Goal: Complete application form: Complete application form

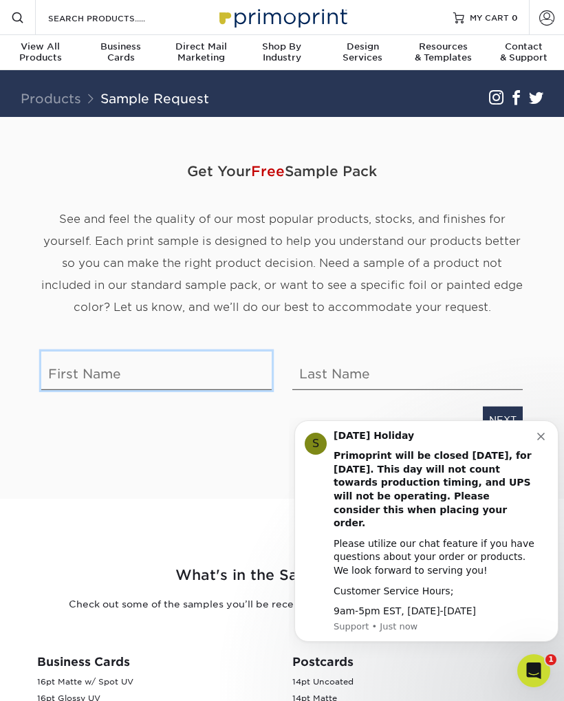
click at [67, 383] on input "text" at bounding box center [156, 370] width 230 height 39
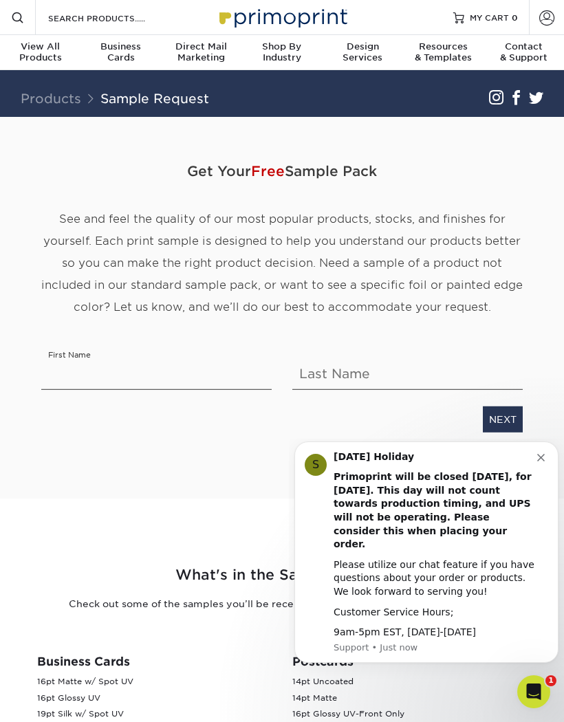
type input "[PERSON_NAME]"
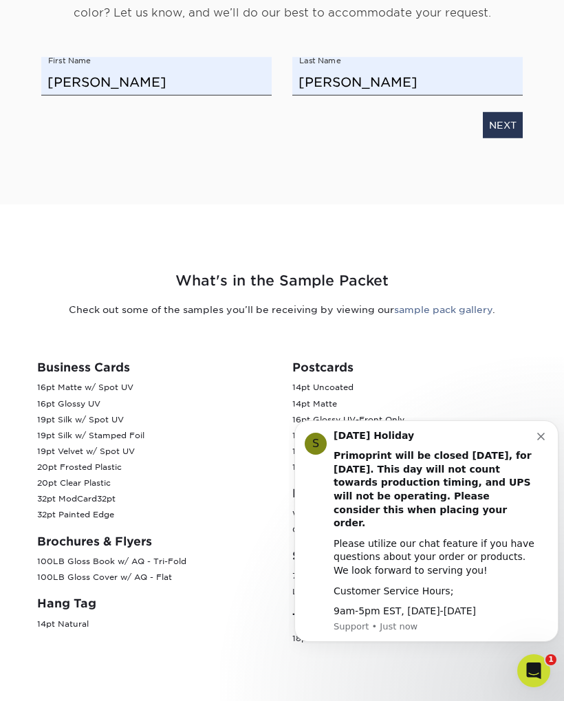
click at [505, 126] on link "NEXT" at bounding box center [503, 124] width 40 height 26
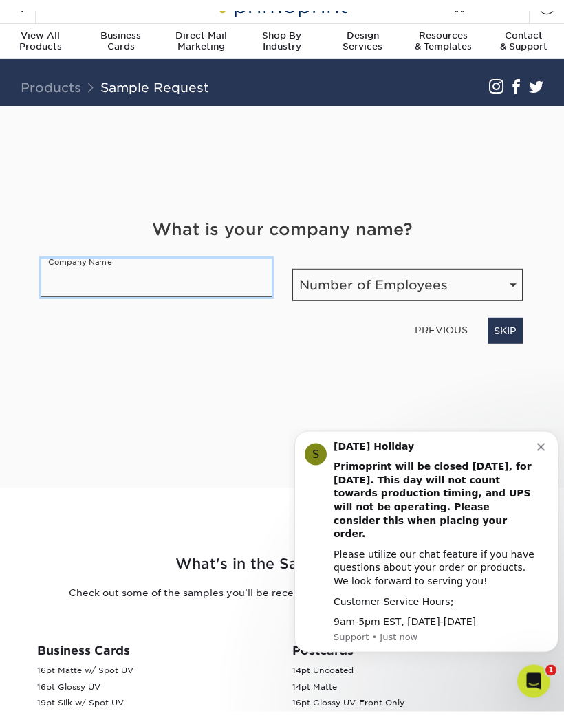
scroll to position [18, 0]
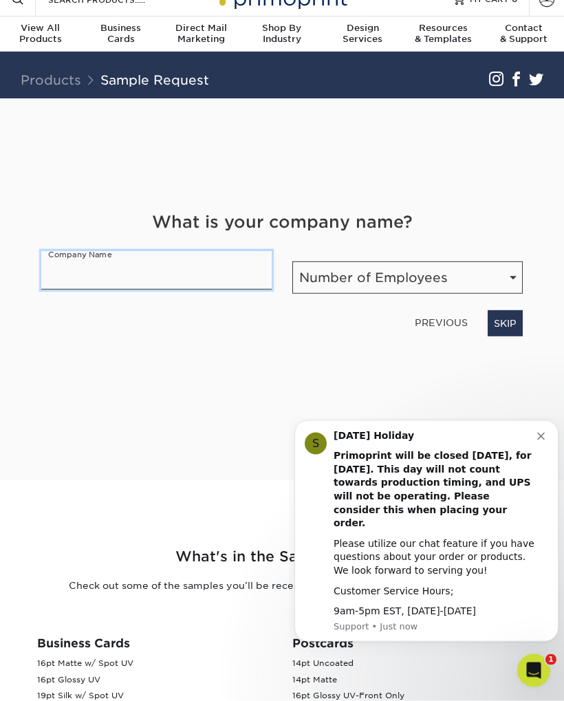
click at [56, 276] on input "text" at bounding box center [156, 270] width 230 height 39
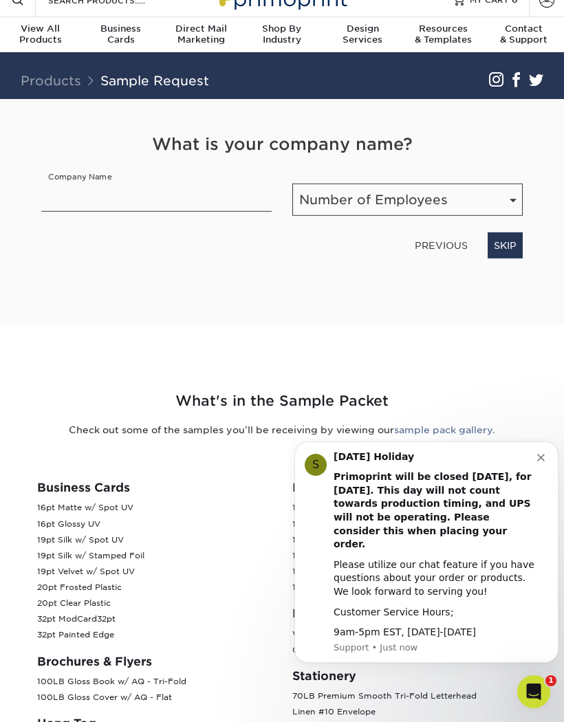
type input "ThomasBomb"
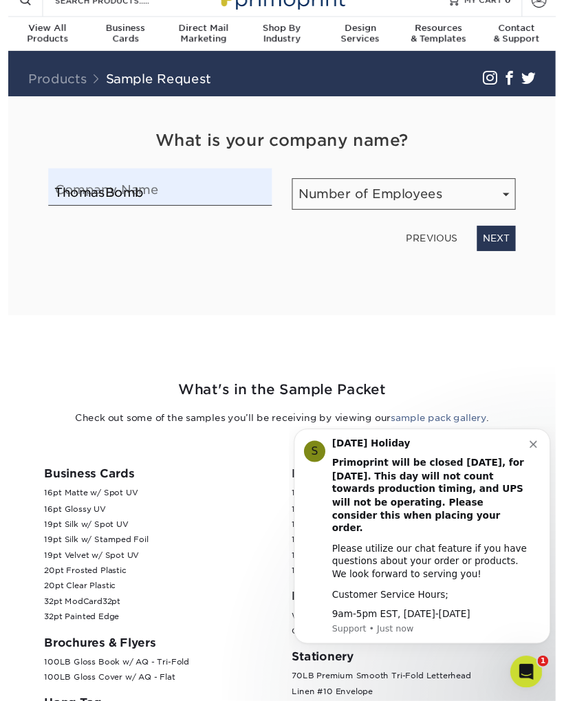
scroll to position [19, 0]
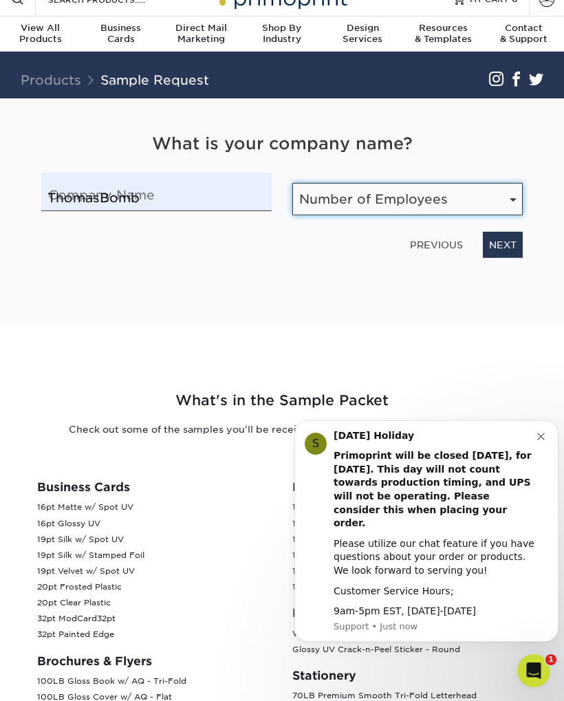
click at [461, 193] on select "Number of Employees Self-employed 1-10 employees 11-50 employees 51-200 employe…" at bounding box center [407, 199] width 230 height 32
click at [471, 192] on select "Number of Employees Self-employed 1-10 employees 11-50 employees 51-200 employe…" at bounding box center [407, 199] width 230 height 32
select select "1-10"
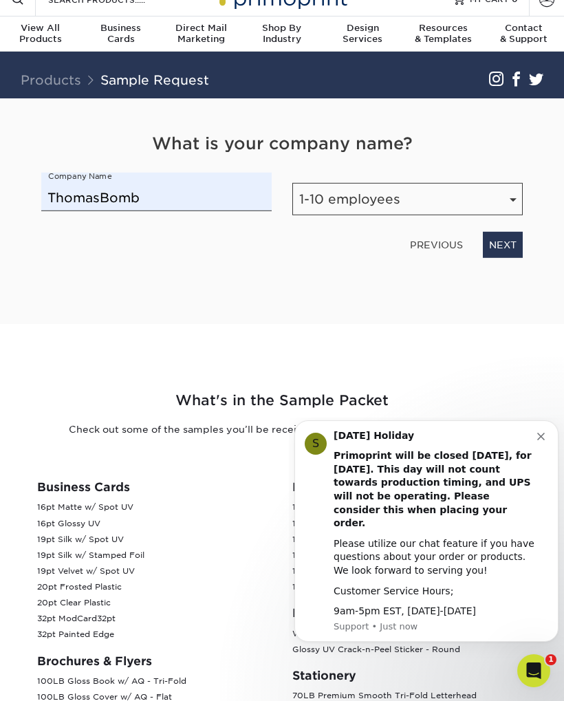
click at [508, 254] on link "NEXT" at bounding box center [503, 245] width 40 height 26
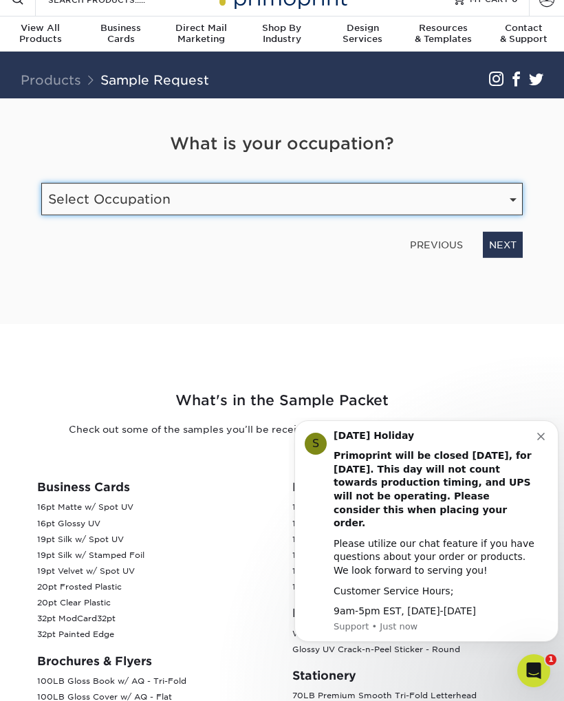
click at [467, 195] on select "Select Occupation Agency Automotive Blogger Cleaning Services Construction Educ…" at bounding box center [281, 199] width 481 height 32
select select "Entertainment"
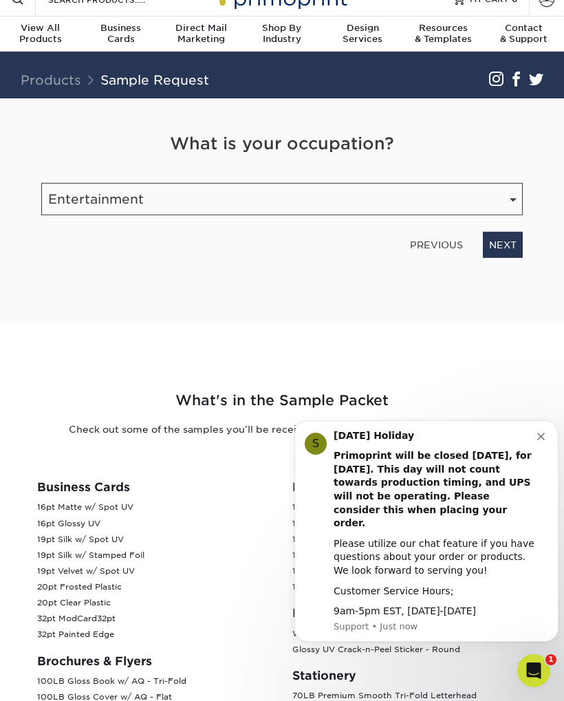
click at [517, 243] on link "NEXT" at bounding box center [503, 245] width 40 height 26
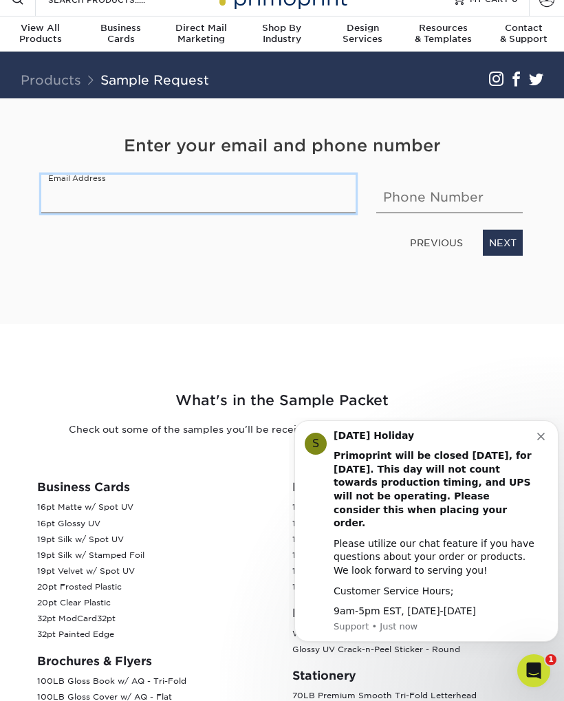
click at [72, 197] on input "email" at bounding box center [198, 194] width 314 height 39
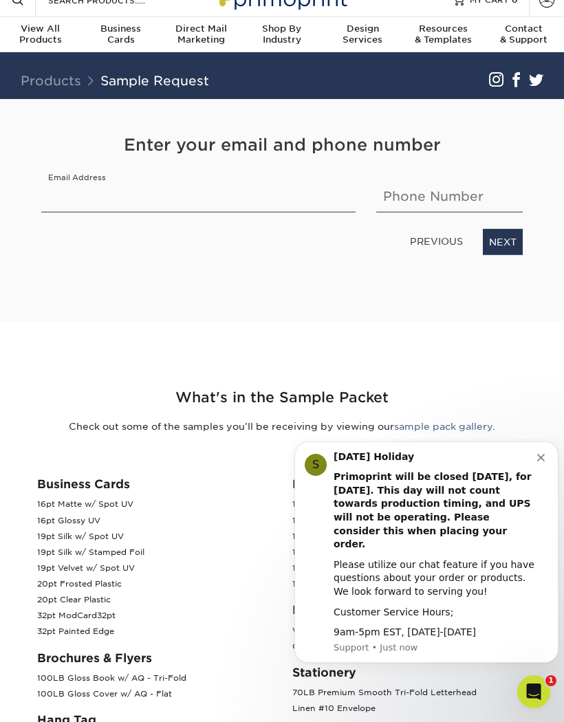
type input "buttermudd@gmail.com"
type input "4582108507"
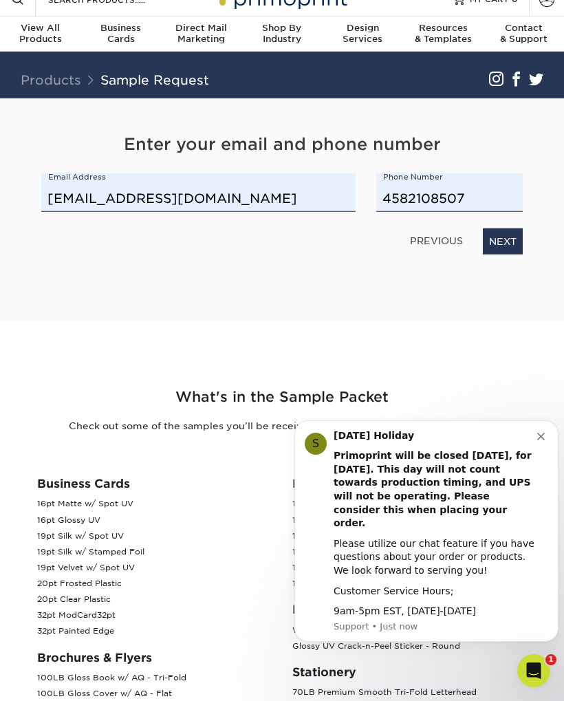
click at [512, 239] on link "NEXT" at bounding box center [503, 241] width 40 height 26
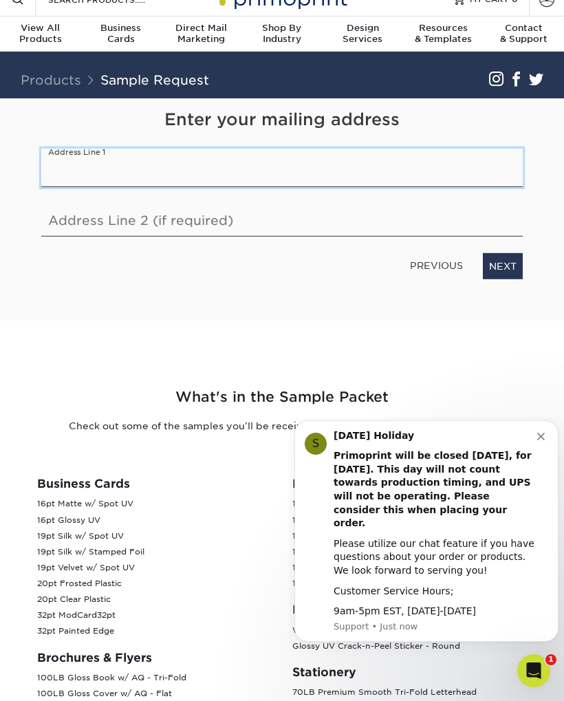
click at [67, 165] on input "text" at bounding box center [281, 167] width 481 height 39
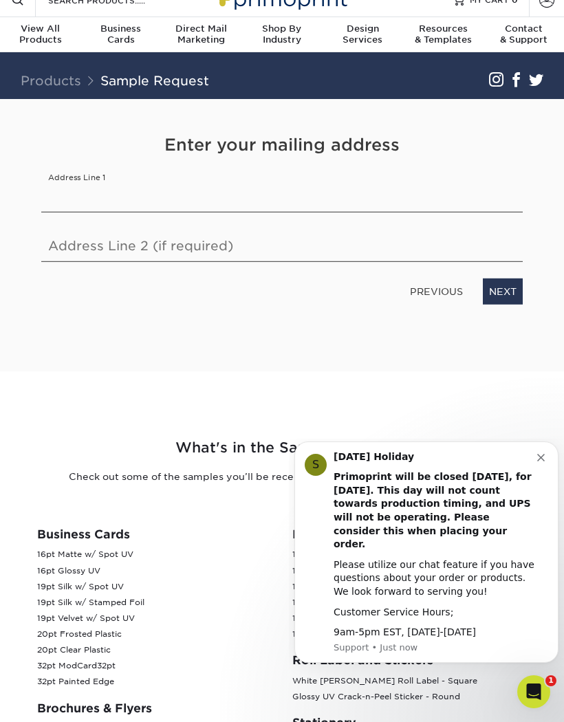
type input "733 west 4th aly"
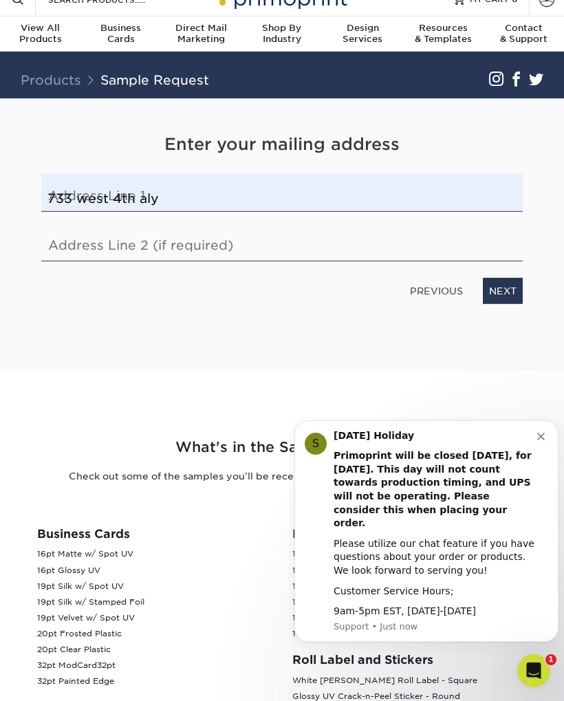
type input "Apt 9"
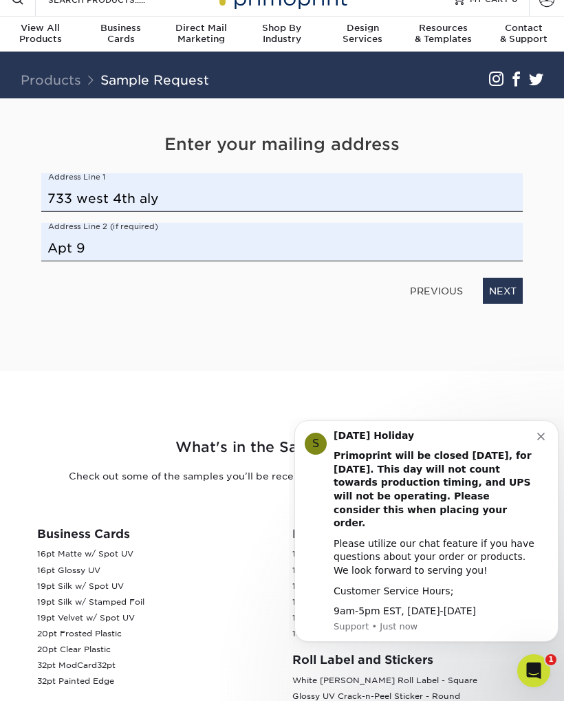
click at [522, 289] on link "NEXT" at bounding box center [503, 291] width 40 height 26
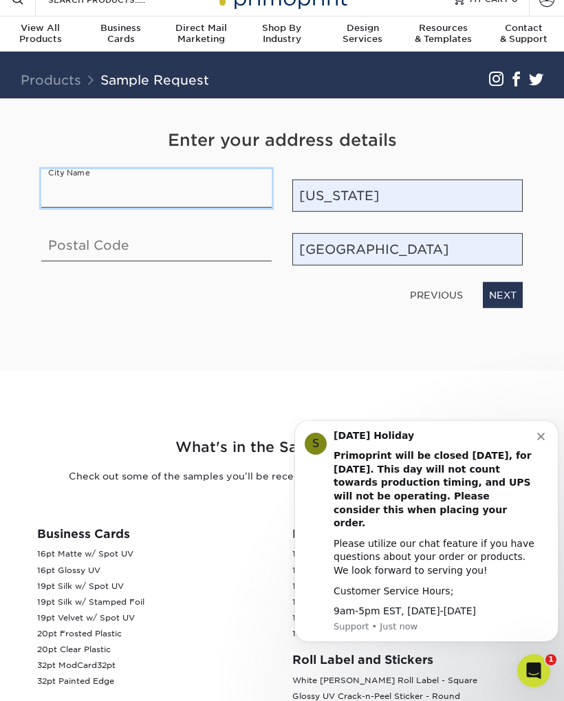
click at [58, 196] on input "text" at bounding box center [156, 188] width 230 height 39
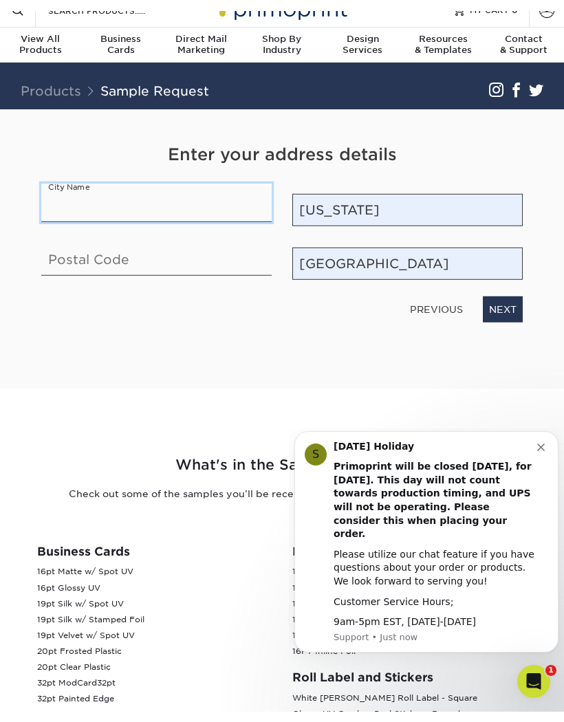
scroll to position [18, 0]
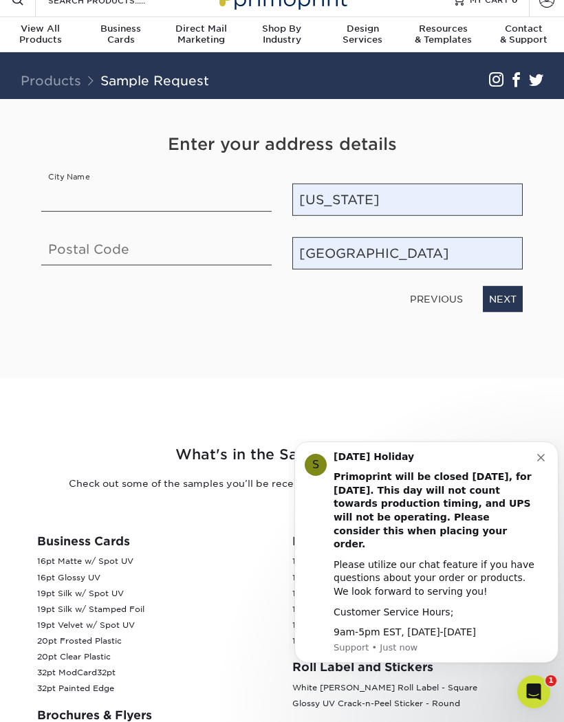
type input "Eugene"
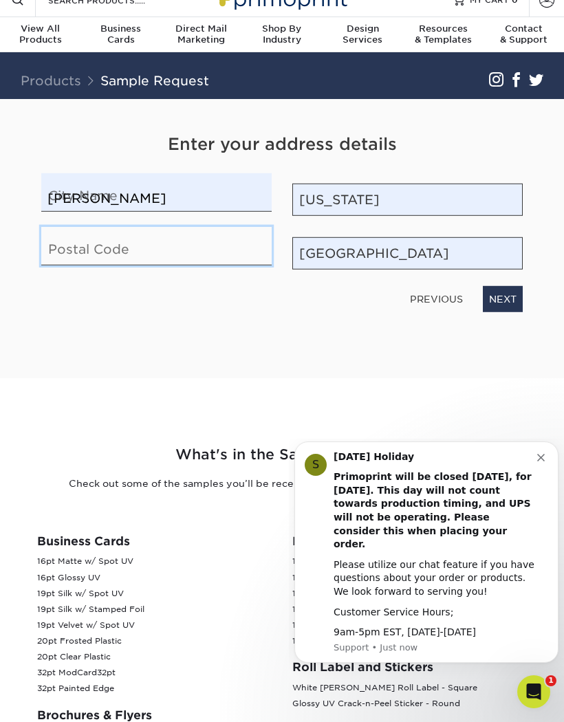
type input "97402"
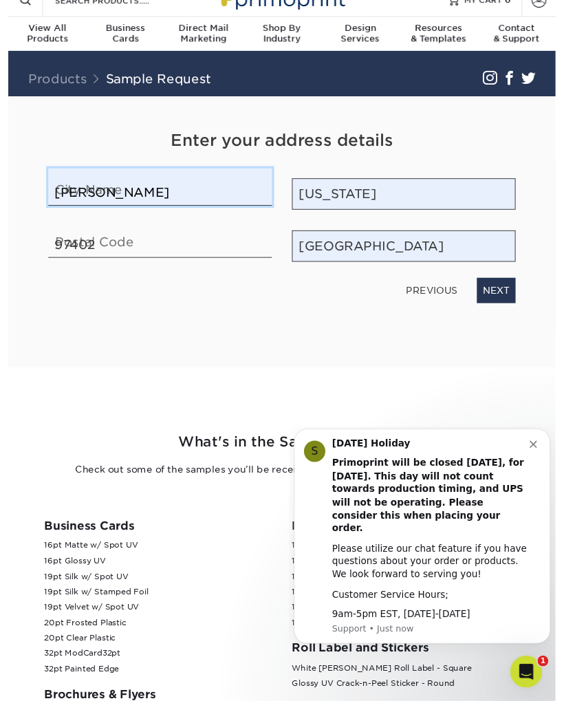
scroll to position [19, 0]
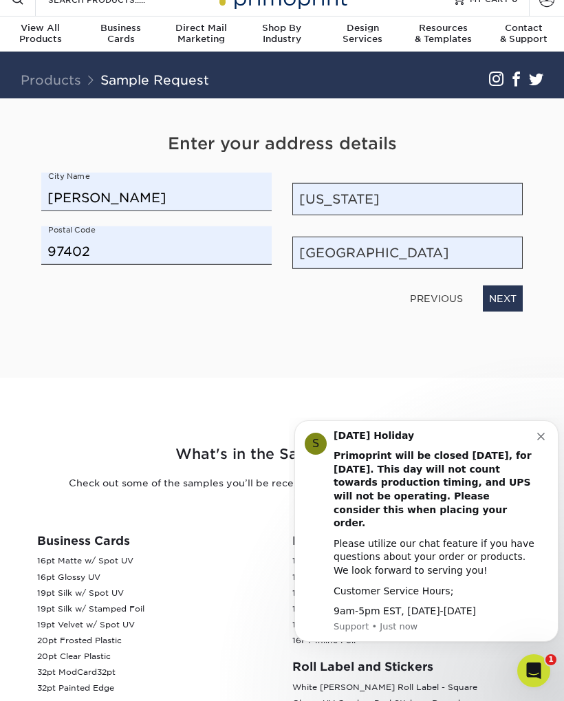
click at [509, 292] on link "NEXT" at bounding box center [503, 298] width 40 height 26
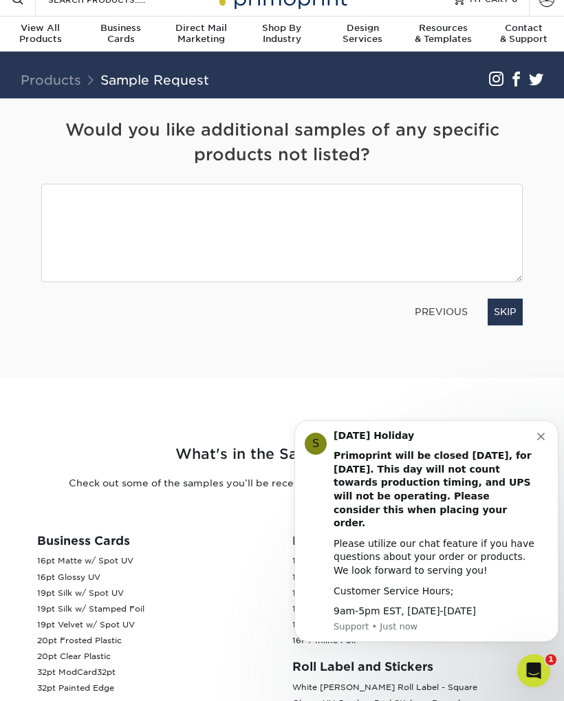
click at [507, 313] on link "SKIP" at bounding box center [504, 312] width 35 height 26
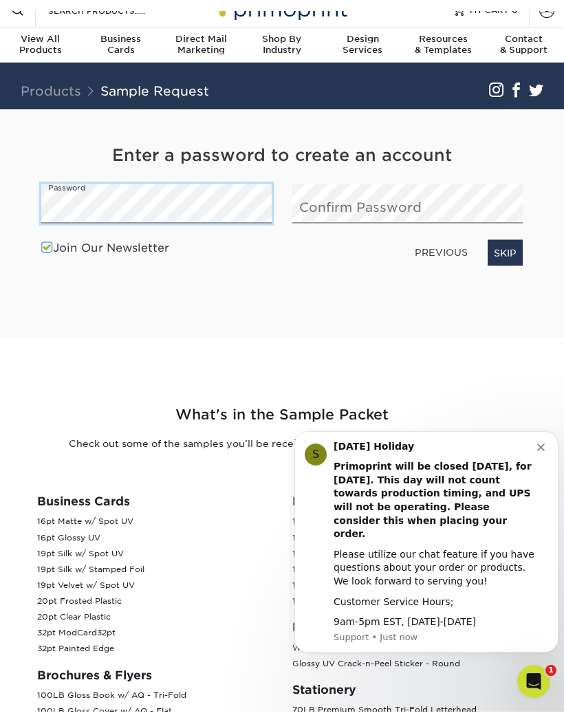
scroll to position [18, 0]
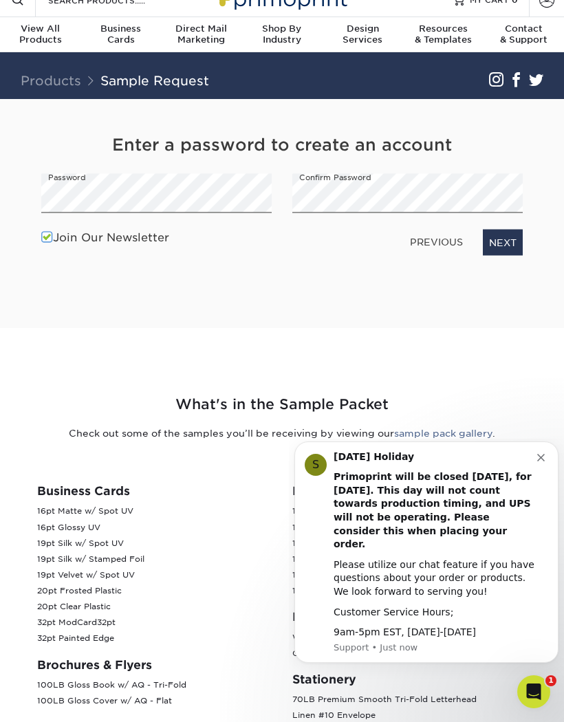
click at [505, 240] on link "NEXT" at bounding box center [503, 242] width 40 height 26
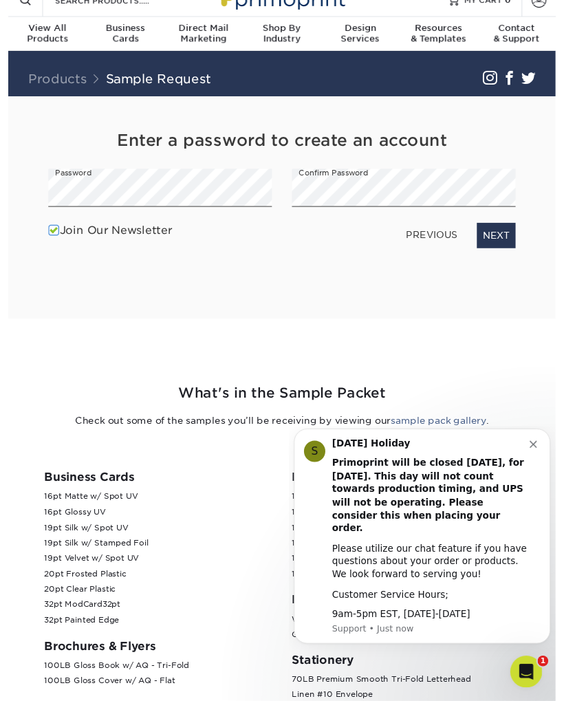
scroll to position [19, 0]
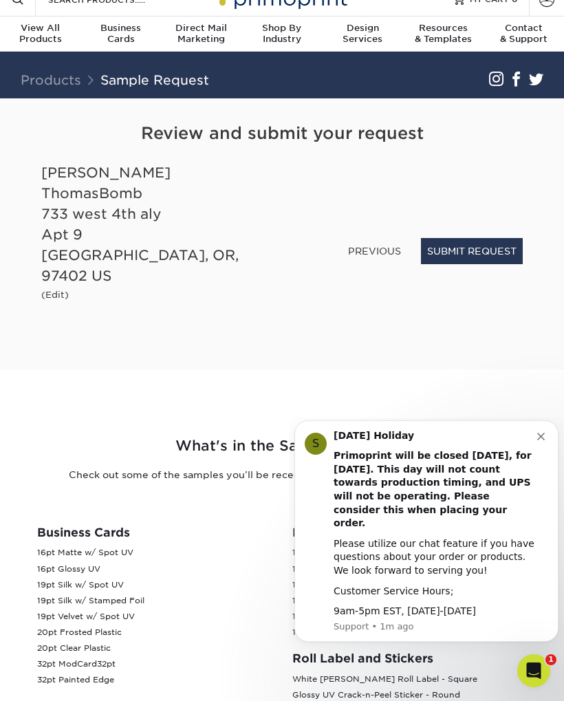
click at [494, 264] on button "SUBMIT REQUEST" at bounding box center [472, 251] width 102 height 26
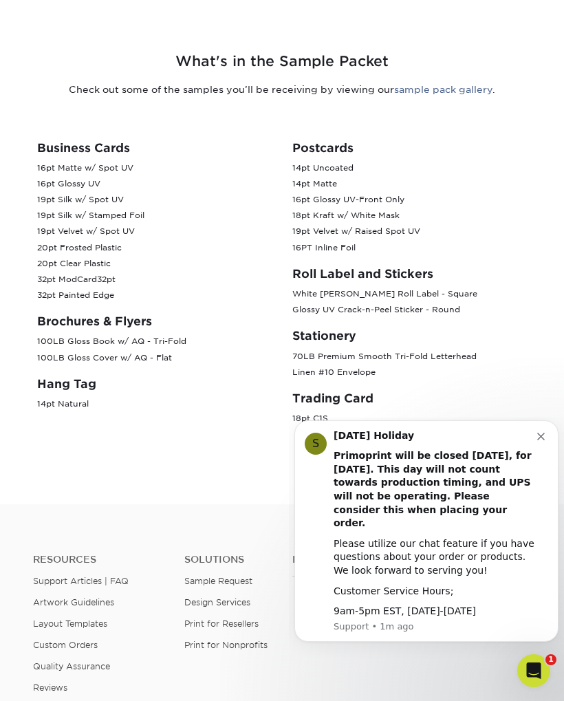
scroll to position [633, 0]
